Goal: Check status: Check status

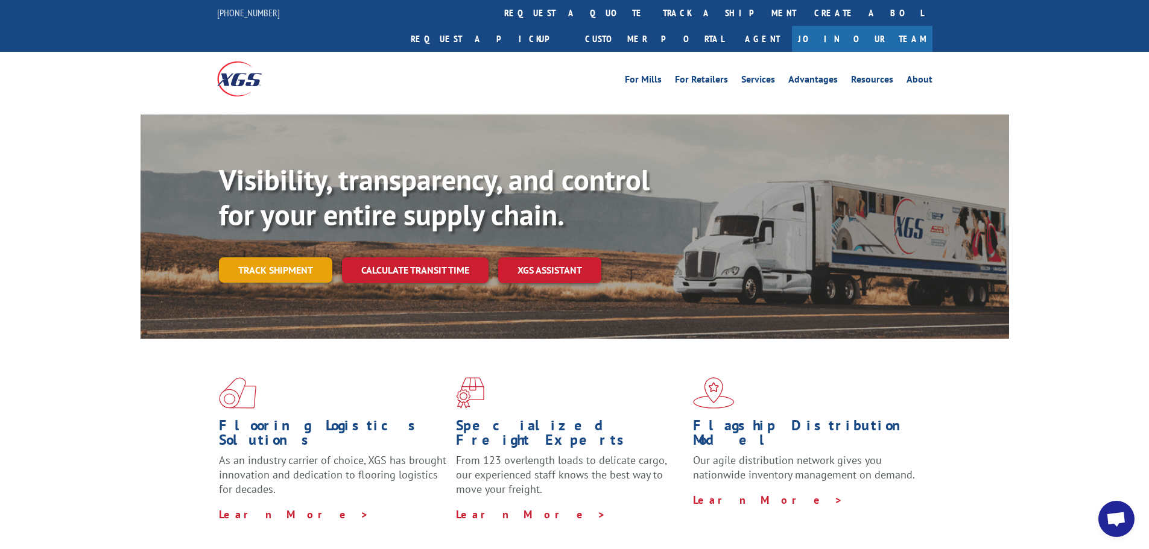
click at [306, 257] on link "Track shipment" at bounding box center [275, 269] width 113 height 25
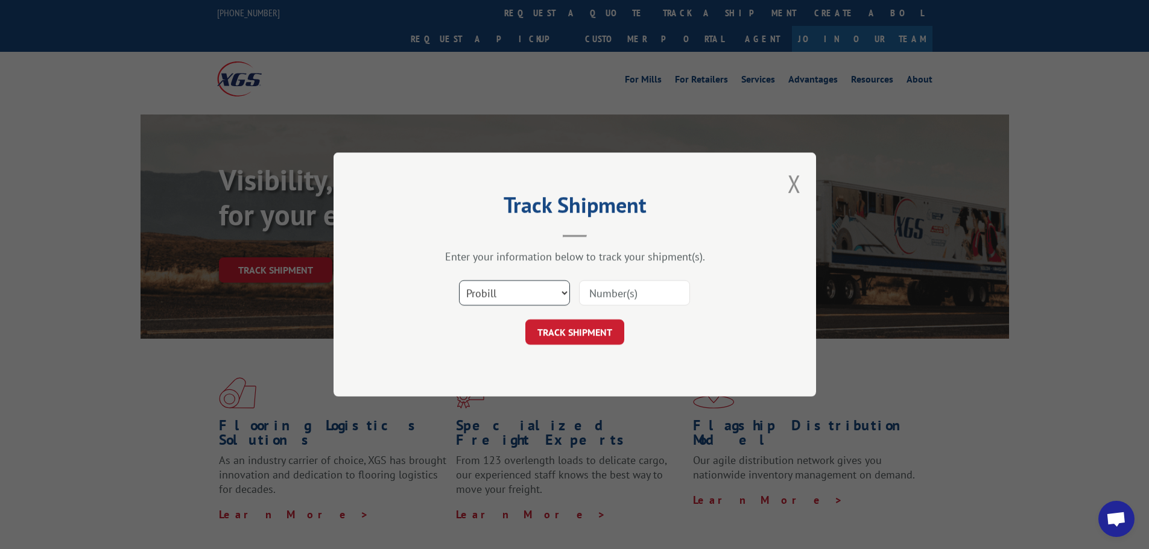
click at [534, 299] on select "Select category... Probill BOL PO" at bounding box center [514, 292] width 111 height 25
select select "bol"
click at [459, 280] on select "Select category... Probill BOL PO" at bounding box center [514, 292] width 111 height 25
click at [608, 297] on input at bounding box center [634, 292] width 111 height 25
paste input "5205381"
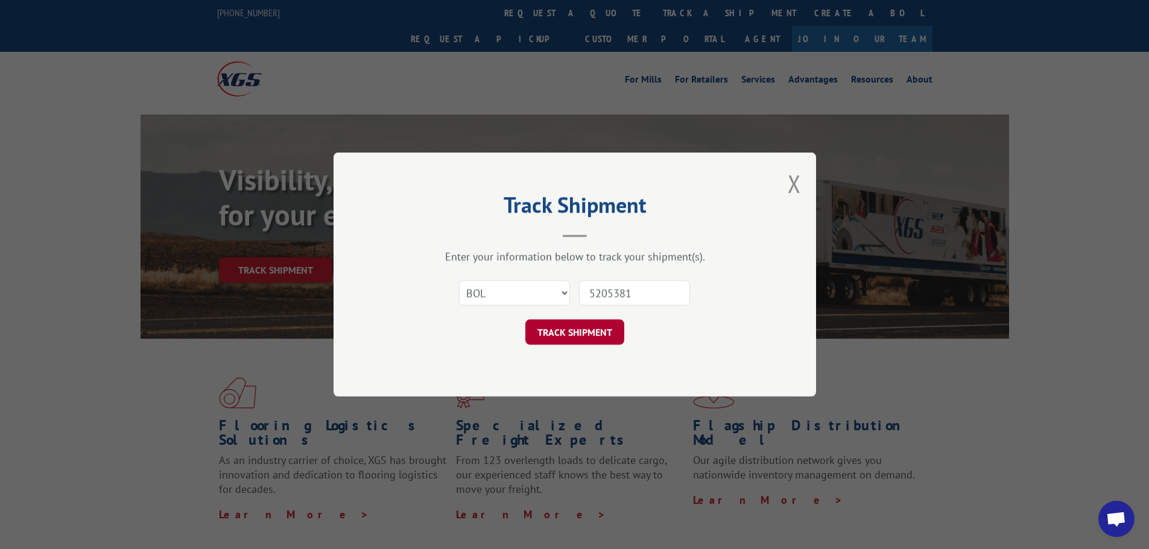
type input "5205381"
click at [575, 332] on button "TRACK SHIPMENT" at bounding box center [574, 332] width 99 height 25
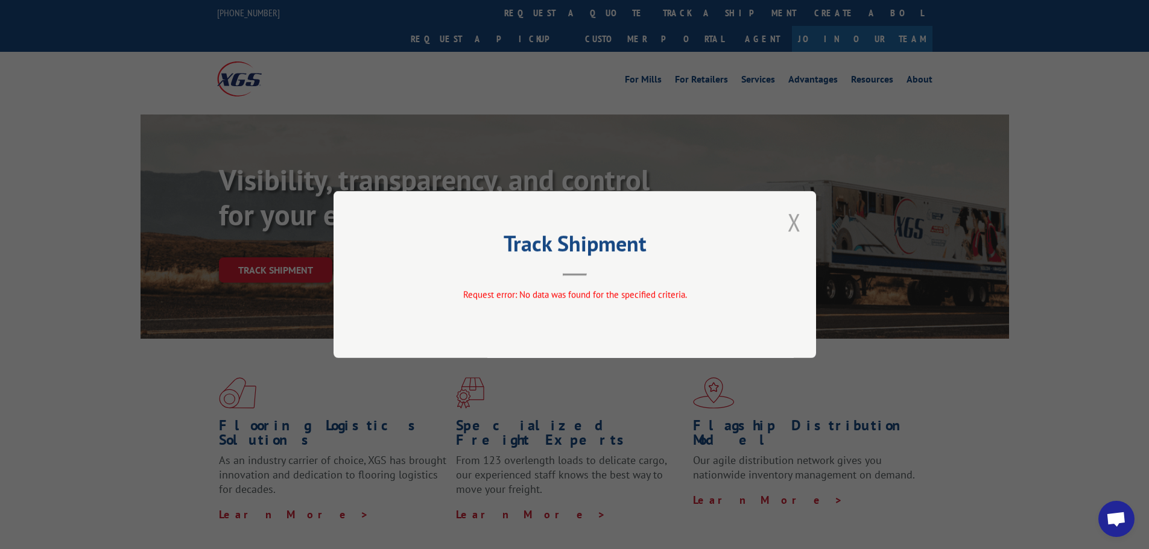
click at [790, 224] on button "Close modal" at bounding box center [794, 222] width 13 height 32
